Goal: Find contact information: Find contact information

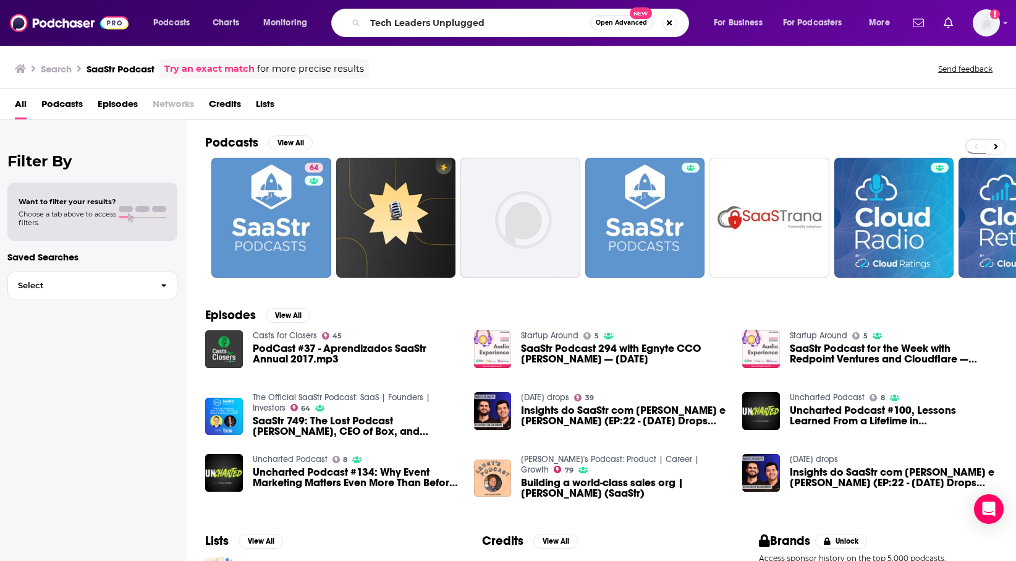
type input "Tech Leaders Unplugged"
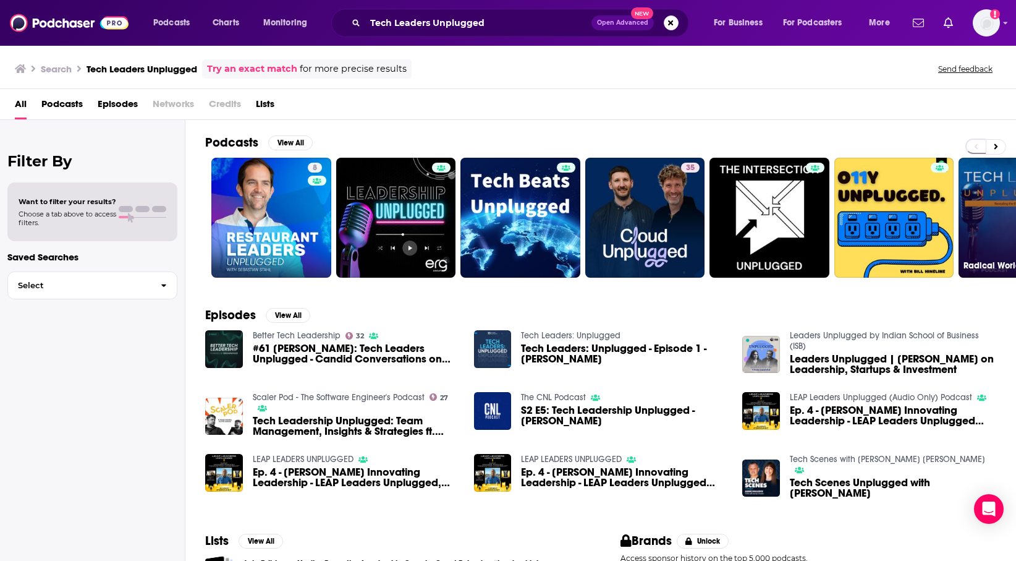
click at [977, 188] on link "Radical World" at bounding box center [1019, 218] width 120 height 120
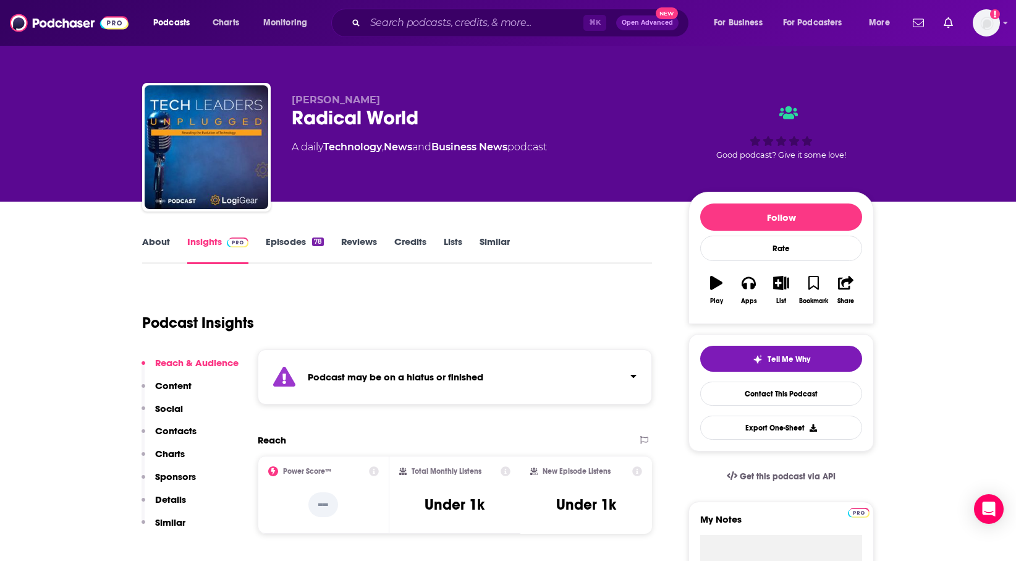
click at [176, 387] on p "Content" at bounding box center [173, 386] width 36 height 12
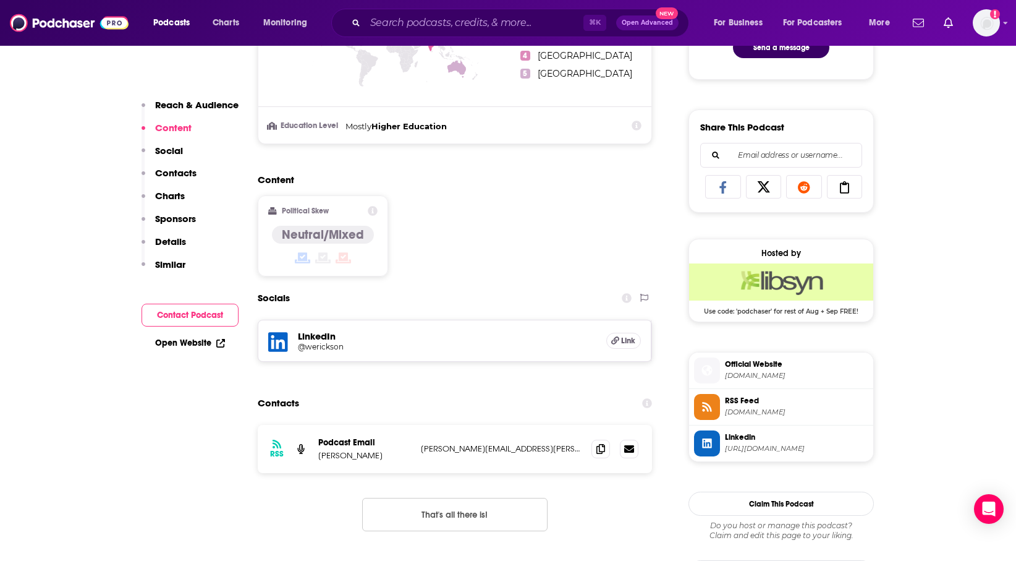
scroll to position [713, 0]
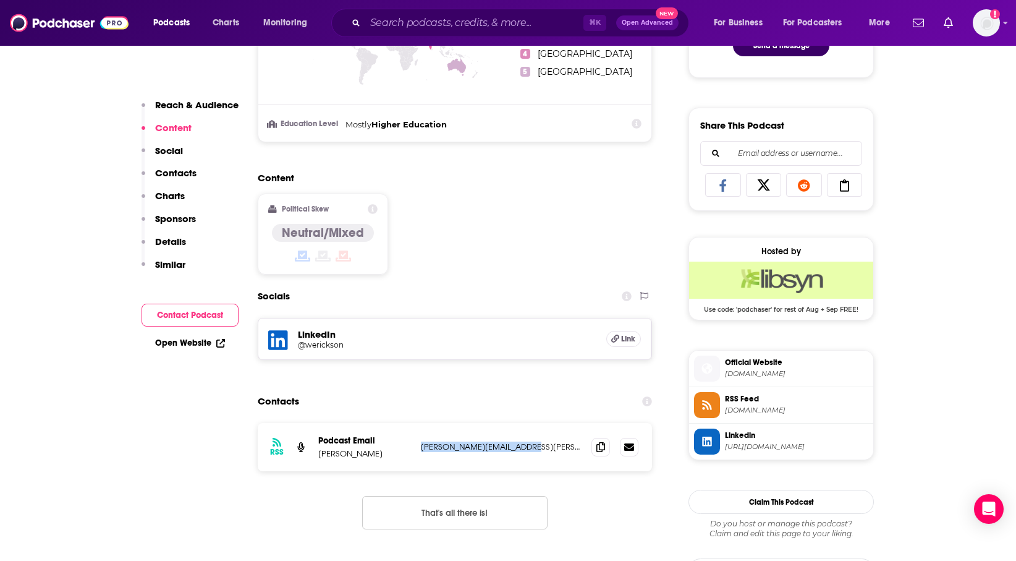
copy p "[PERSON_NAME][EMAIL_ADDRESS][PERSON_NAME][DOMAIN_NAME]"
drag, startPoint x: 527, startPoint y: 448, endPoint x: 420, endPoint y: 450, distance: 106.3
click at [421, 450] on p "[PERSON_NAME][EMAIL_ADDRESS][PERSON_NAME][DOMAIN_NAME]" at bounding box center [501, 446] width 161 height 11
click at [496, 17] on input "Search podcasts, credits, & more..." at bounding box center [474, 23] width 218 height 20
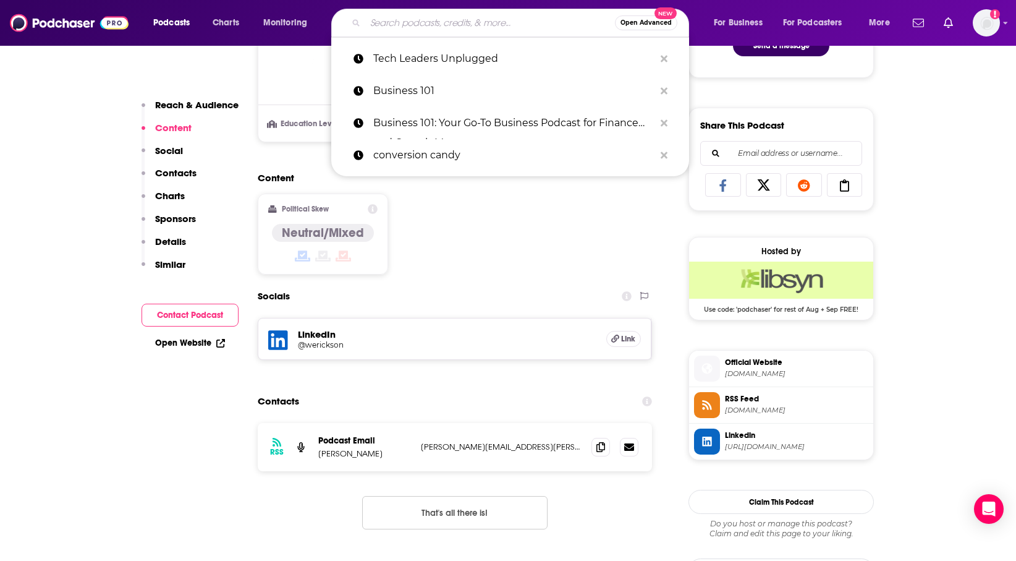
paste input "Foundr Podcast"
type input "Foundr Podcast"
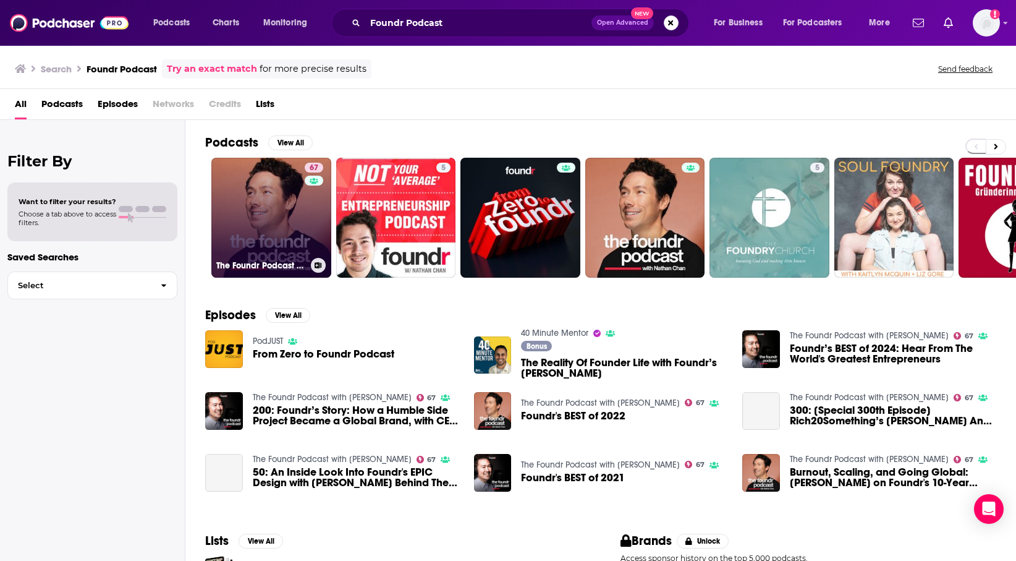
click at [295, 213] on link "67 The Foundr Podcast with [PERSON_NAME]" at bounding box center [271, 218] width 120 height 120
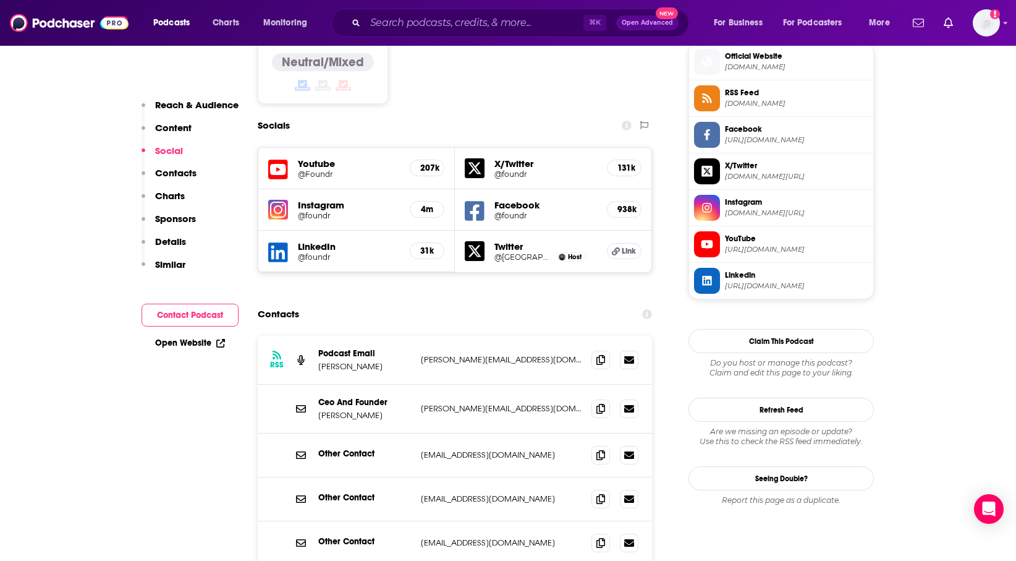
scroll to position [1047, 0]
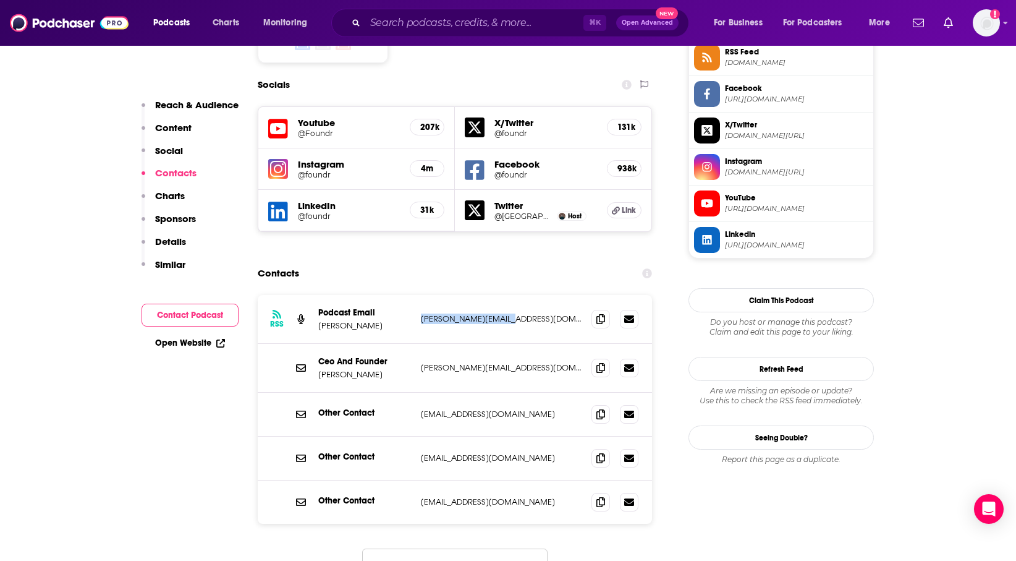
copy p "[PERSON_NAME][EMAIL_ADDRESS][DOMAIN_NAME]"
drag, startPoint x: 538, startPoint y: 261, endPoint x: 416, endPoint y: 260, distance: 121.8
click at [416, 295] on div "RSS Podcast Email [PERSON_NAME] [PERSON_NAME][EMAIL_ADDRESS][DOMAIN_NAME] [PERS…" at bounding box center [455, 319] width 394 height 49
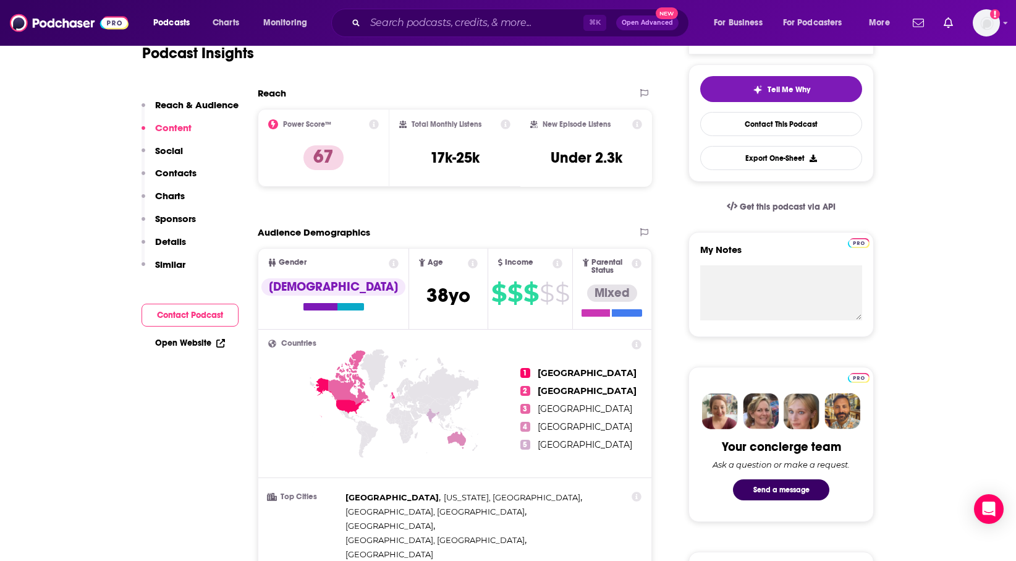
scroll to position [0, 0]
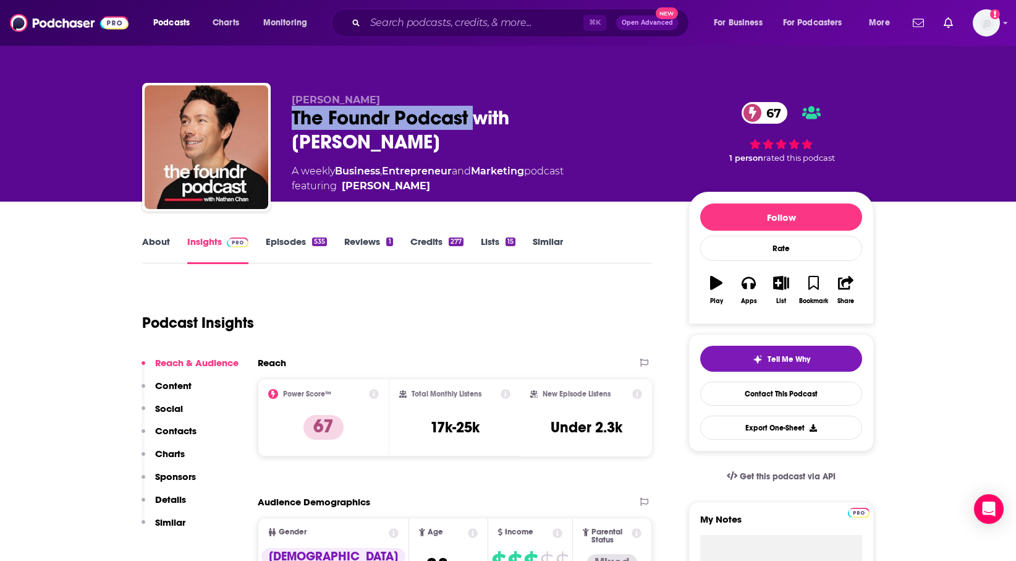
copy h2 "The Foundr Podcast"
drag, startPoint x: 288, startPoint y: 115, endPoint x: 478, endPoint y: 121, distance: 190.5
click at [480, 121] on div "[PERSON_NAME] The Foundr Podcast with [PERSON_NAME] 67 A weekly Business , Entr…" at bounding box center [508, 150] width 732 height 134
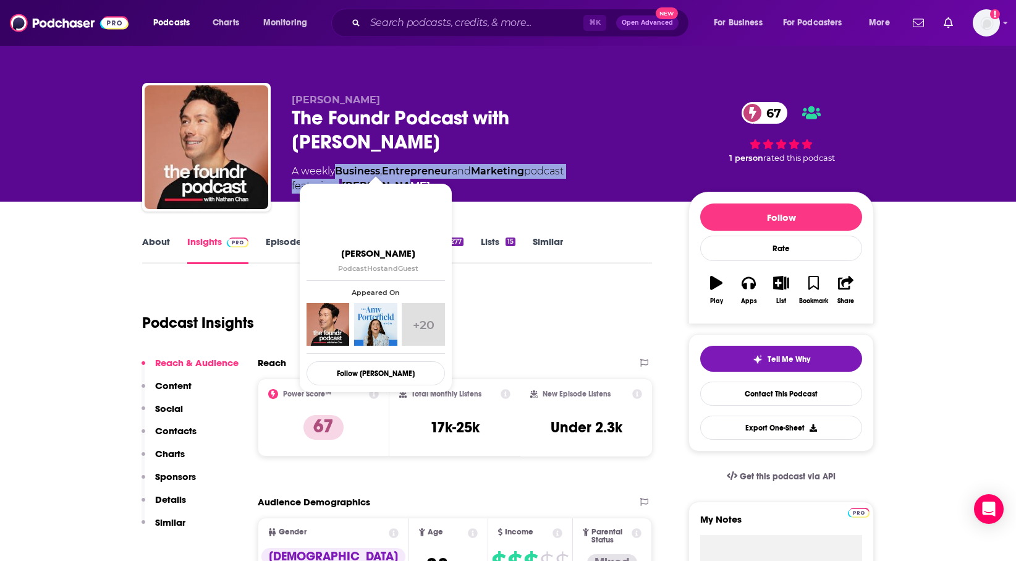
drag, startPoint x: 336, startPoint y: 147, endPoint x: 403, endPoint y: 163, distance: 69.1
click at [404, 164] on div "A weekly Business , Entrepreneur and Marketing podcast featuring [PERSON_NAME]" at bounding box center [428, 179] width 272 height 30
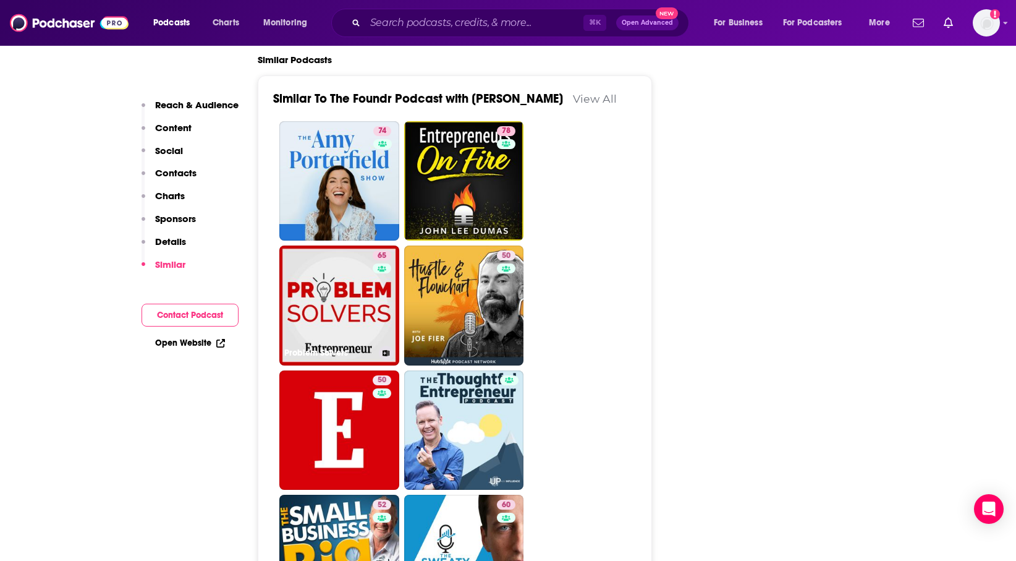
scroll to position [2765, 0]
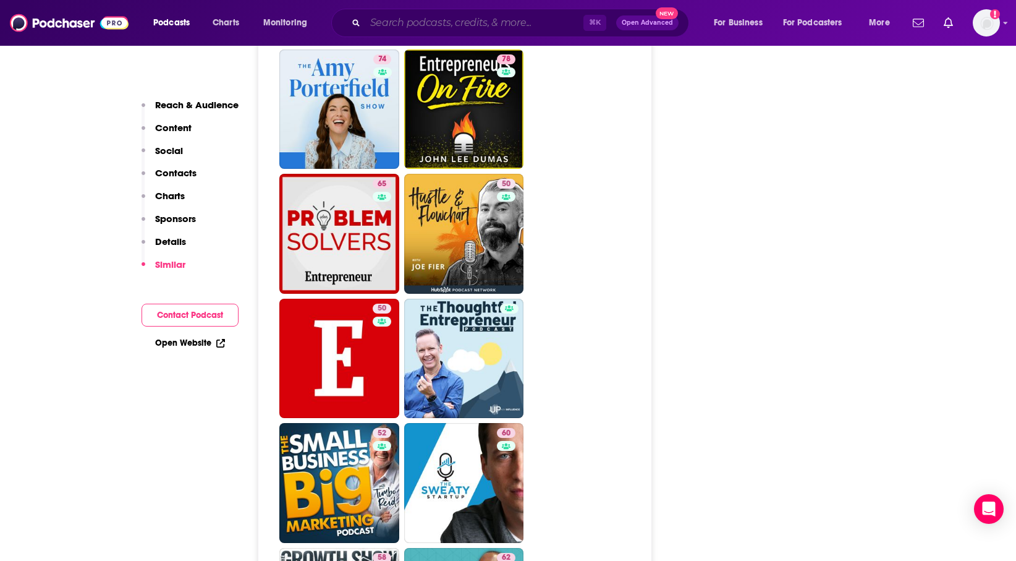
click at [521, 21] on input "Search podcasts, credits, & more..." at bounding box center [474, 23] width 218 height 20
paste input "Modern CTO"
type input "Modern CTO"
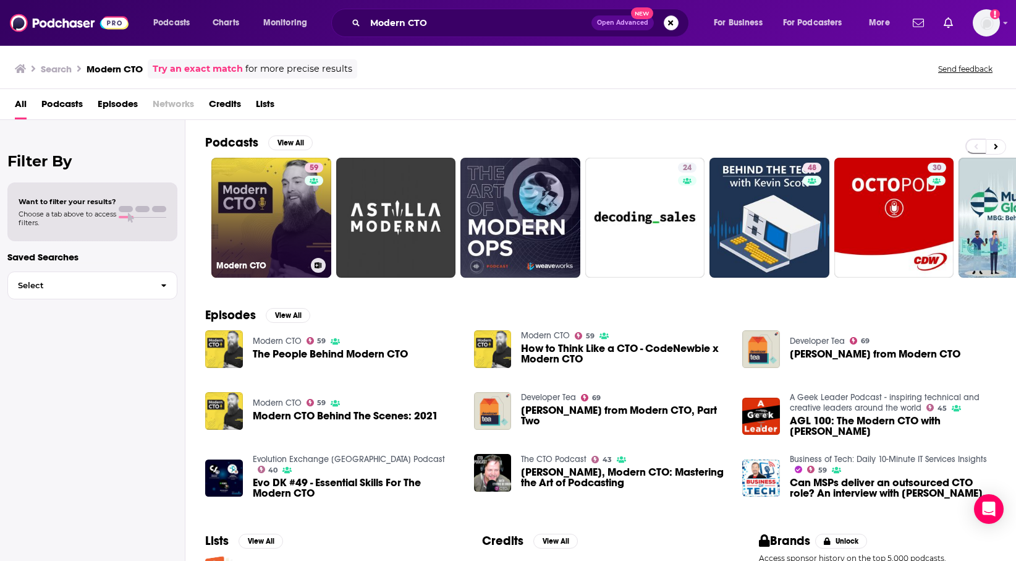
click at [310, 221] on div "59" at bounding box center [316, 210] width 22 height 95
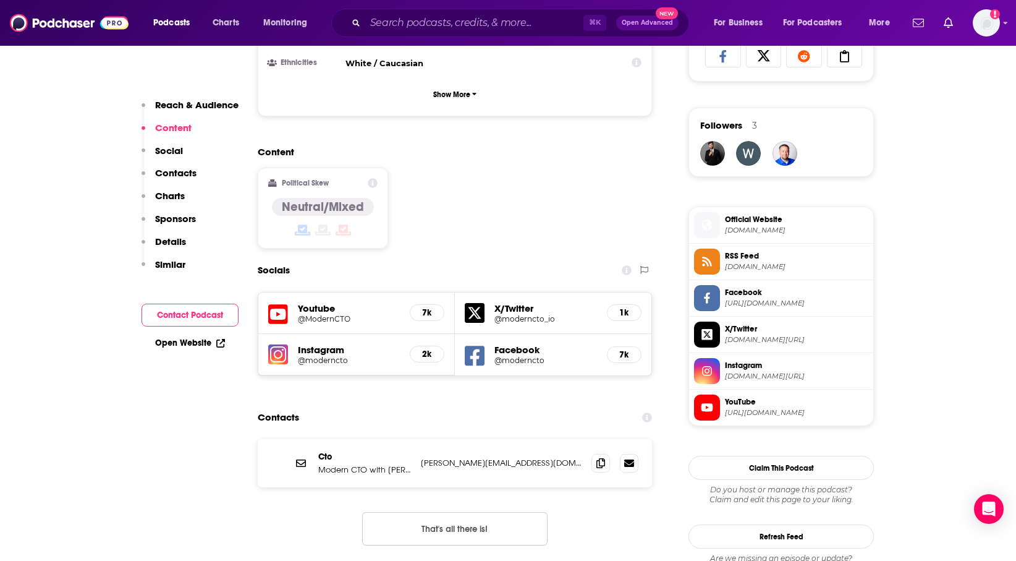
scroll to position [953, 0]
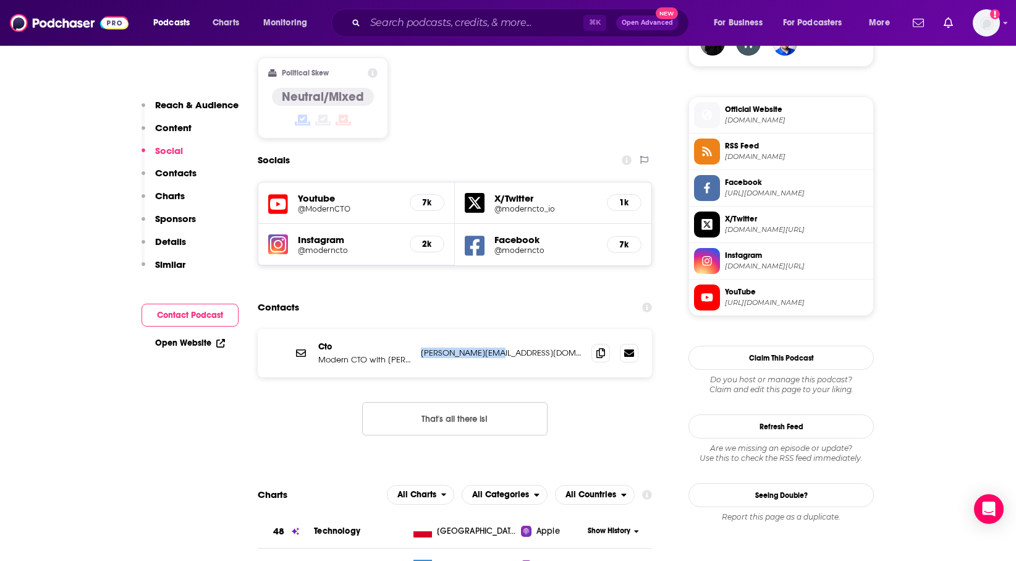
copy p "[PERSON_NAME][EMAIL_ADDRESS][DOMAIN_NAME]"
drag, startPoint x: 504, startPoint y: 310, endPoint x: 417, endPoint y: 308, distance: 87.8
click at [417, 329] on div "Cto Modern CTO with [PERSON_NAME] [PERSON_NAME][EMAIL_ADDRESS][DOMAIN_NAME] [PE…" at bounding box center [455, 353] width 394 height 48
